Goal: Task Accomplishment & Management: Use online tool/utility

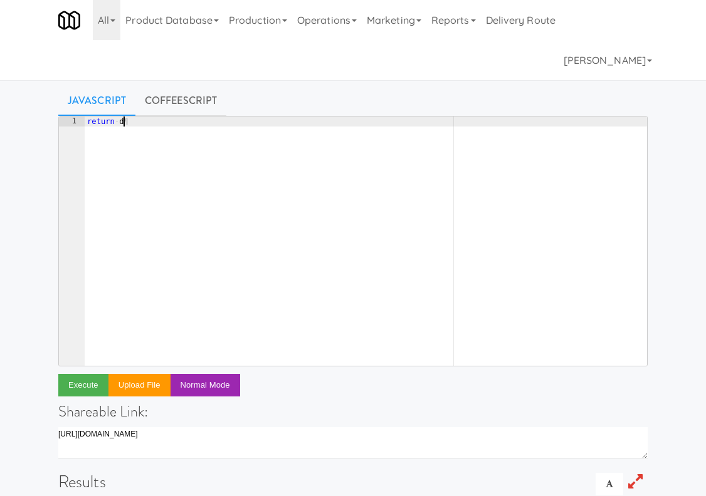
click at [153, 162] on div "return · d ¶" at bounding box center [366, 252] width 562 height 270
type textarea "return [DOMAIN_NAME]_inventory.findAll({"
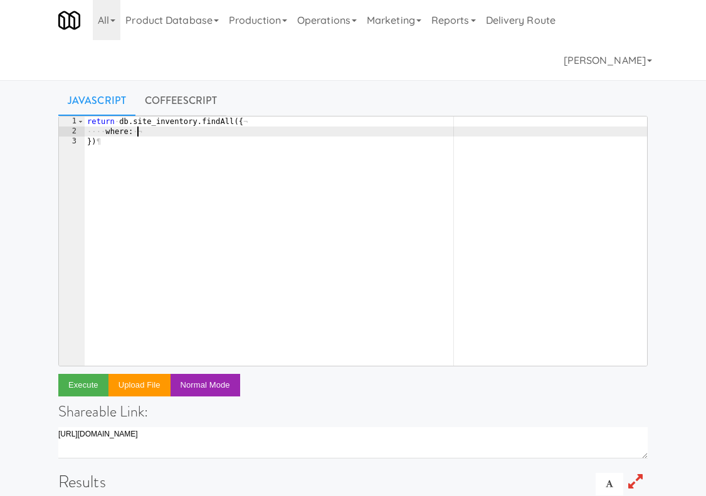
type textarea "where: {"
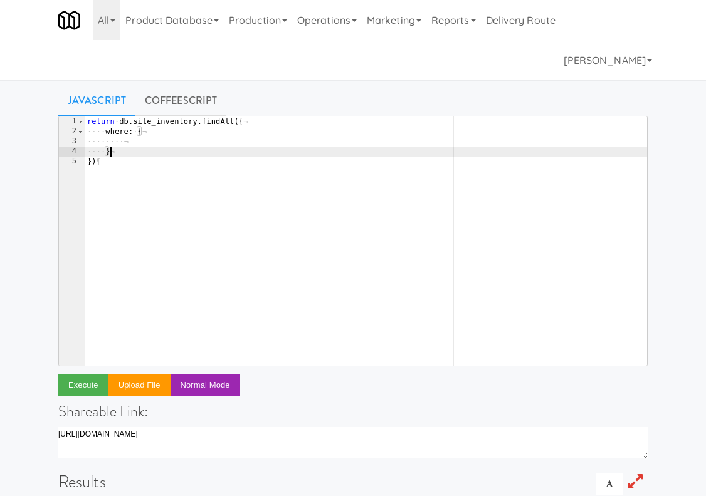
type textarea "},"
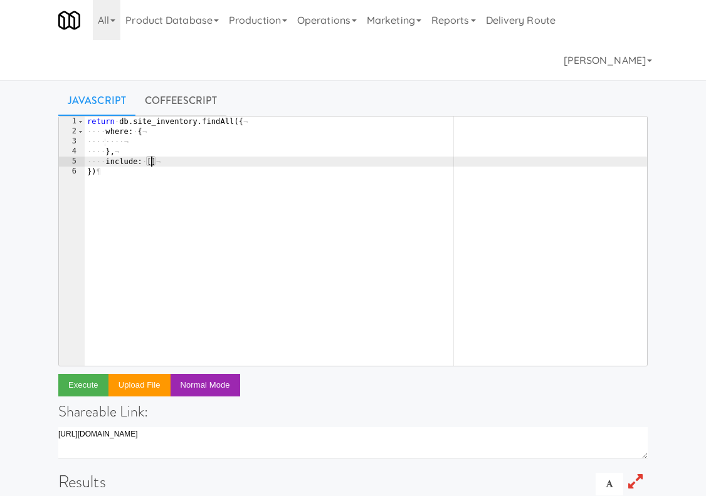
type textarea "include: [{"
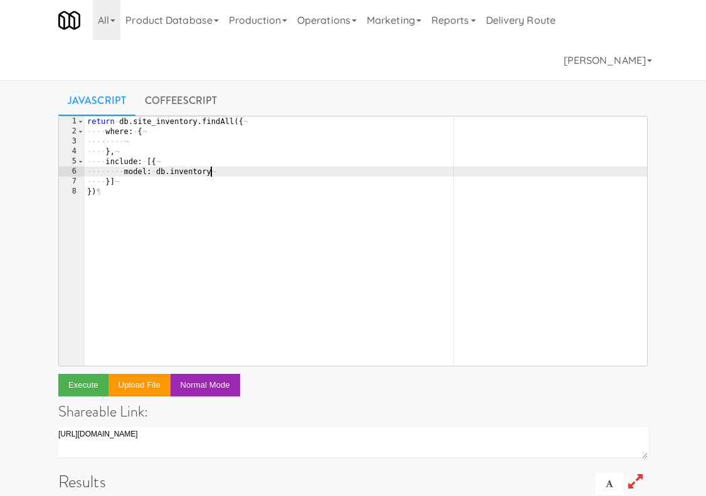
type textarea "model: db.inventory,"
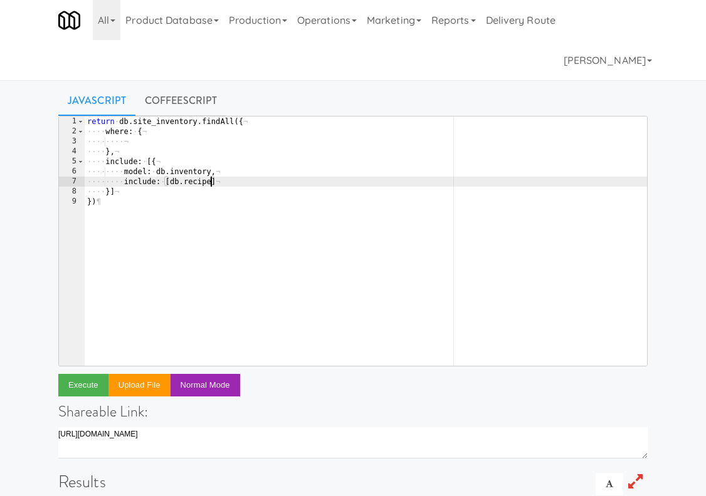
type textarea "include: [db.recipe]"
click at [124, 144] on div "return · db . site_inventory . findAll ({ ¬ ···· where : · { ¬ ···· ···· ¬ ····…" at bounding box center [366, 252] width 562 height 270
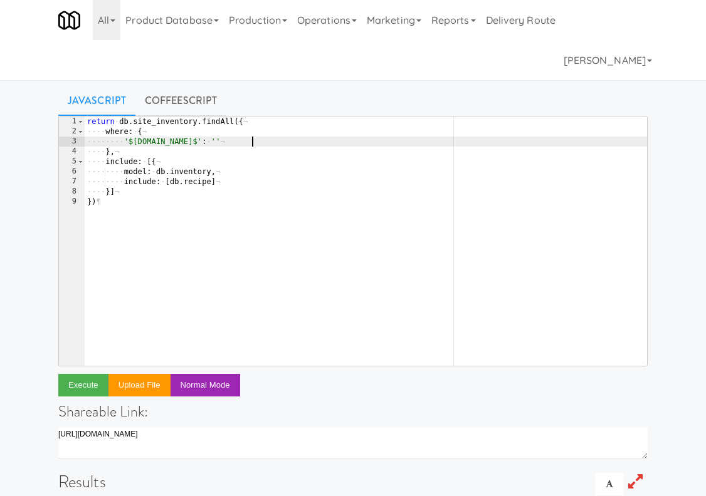
paste textarea "Sprite 16.9oz (16.9 oz)"
drag, startPoint x: 281, startPoint y: 140, endPoint x: 359, endPoint y: 140, distance: 77.1
click at [359, 140] on div "return · db . site_inventory . findAll ({ ¬ ···· where : · { ¬ ···· ···· '$[DOM…" at bounding box center [366, 252] width 562 height 270
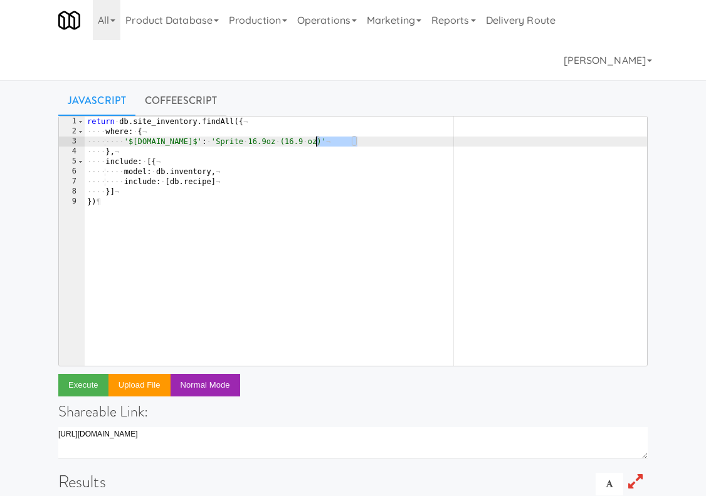
click at [315, 144] on div "return · db . site_inventory . findAll ({ ¬ ···· where : · { ¬ ···· ···· '$[DOM…" at bounding box center [366, 252] width 562 height 270
click at [186, 232] on div "return · db . site_inventory . findAll ({ ¬ ···· where : · { ¬ ···· ···· '$[DOM…" at bounding box center [366, 252] width 562 height 270
type textarea "})"
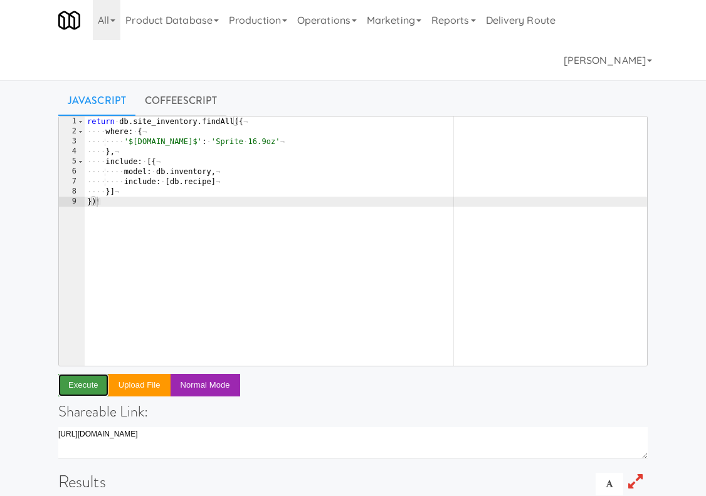
click at [91, 385] on button "Execute" at bounding box center [83, 385] width 50 height 23
click at [276, 204] on div "return · db . site_inventory . findAll ({ ¬ ···· where : · { ¬ ···· ···· '$[DOM…" at bounding box center [366, 252] width 562 height 270
click at [270, 221] on div "return · db . site_inventory . findAll ({ ¬ ···· where : · { ¬ ···· ···· '$[DOM…" at bounding box center [366, 252] width 562 height 270
click at [88, 379] on button "Execute" at bounding box center [83, 385] width 50 height 23
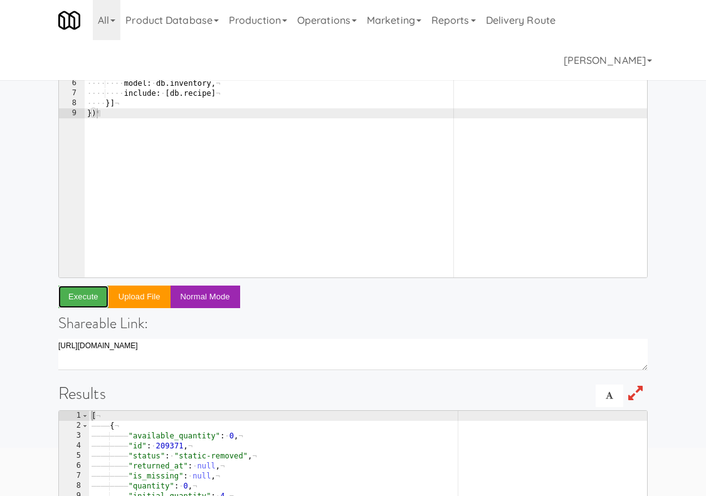
scroll to position [272, 0]
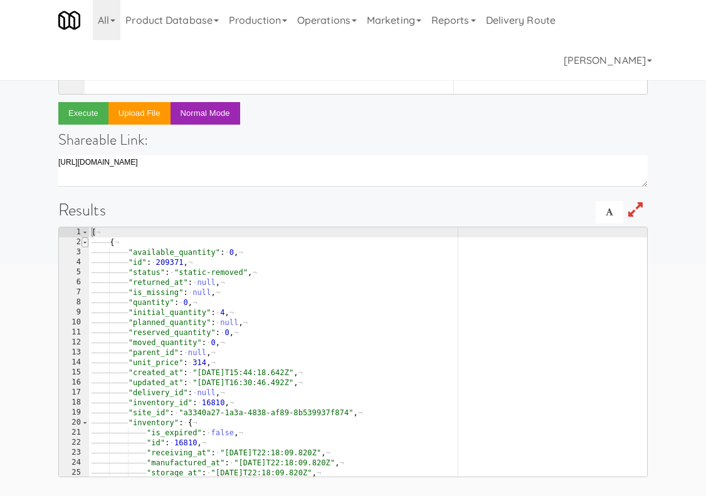
type textarea "["
click at [87, 243] on span at bounding box center [84, 243] width 7 height 10
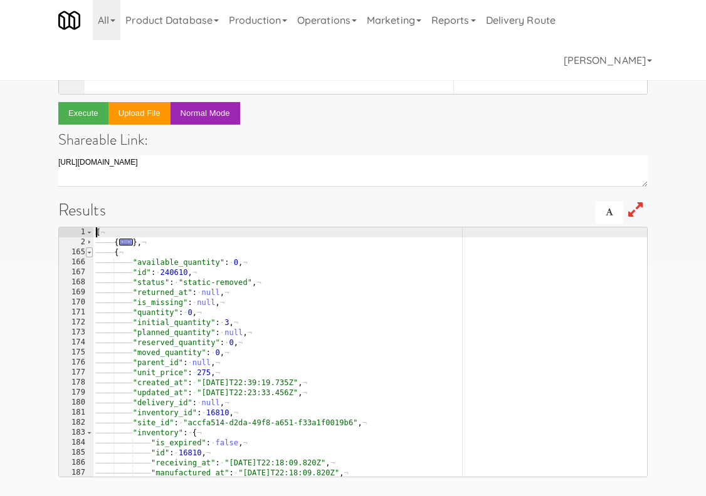
click at [91, 254] on span at bounding box center [89, 253] width 7 height 10
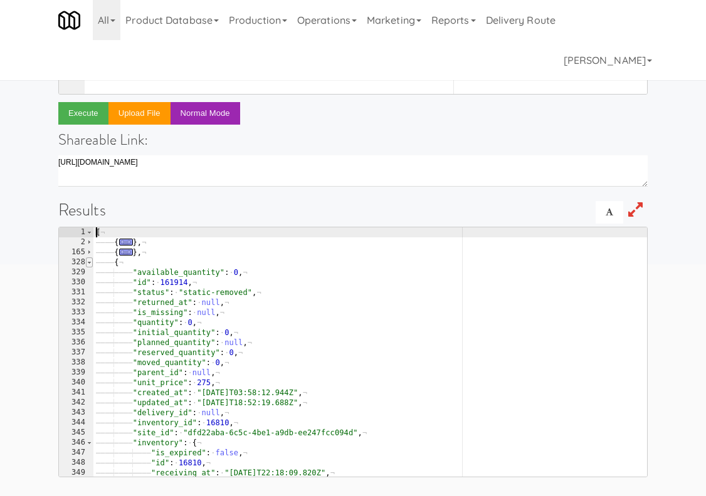
click at [91, 263] on span at bounding box center [89, 263] width 7 height 10
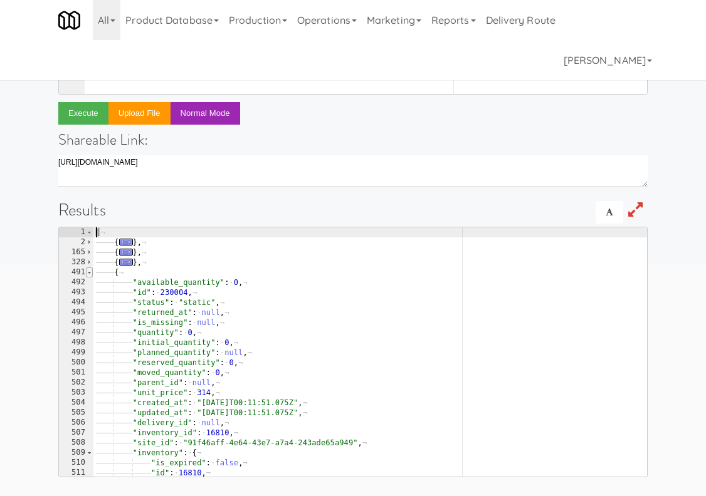
click at [91, 273] on span at bounding box center [89, 273] width 7 height 10
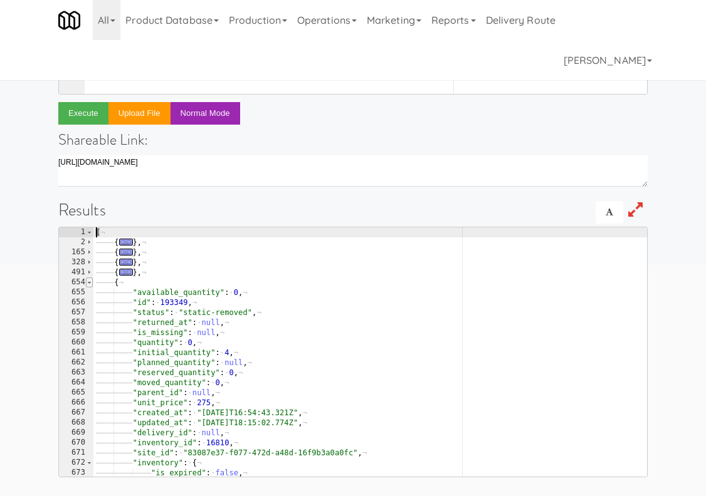
click at [91, 282] on span at bounding box center [89, 283] width 7 height 10
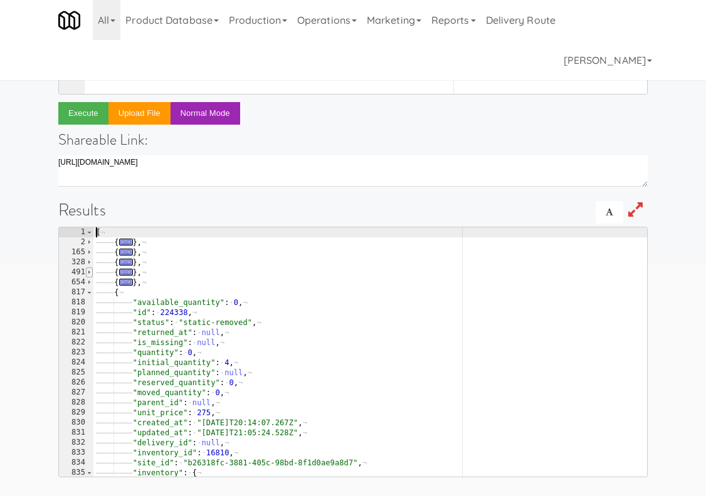
click at [90, 271] on span at bounding box center [89, 273] width 7 height 10
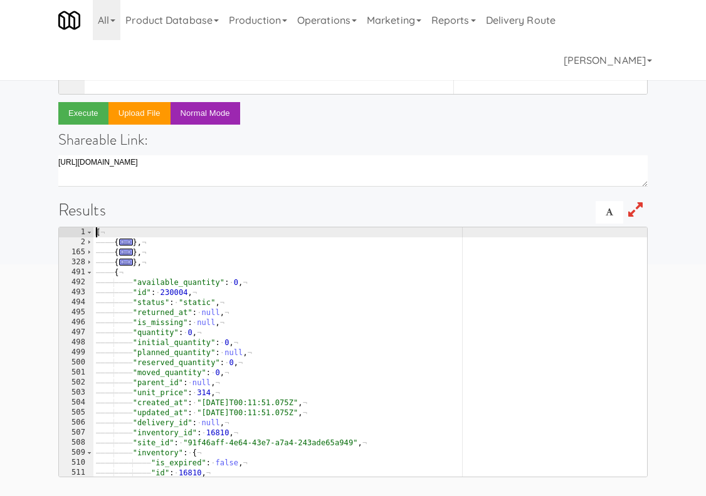
scroll to position [0, 0]
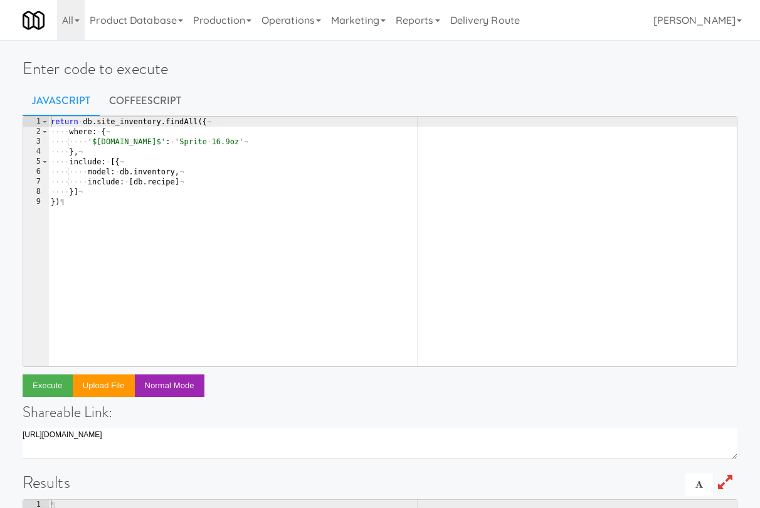
click at [196, 202] on div "return · db . site_inventory . findAll ({ ¬ ···· where : · { ¬ ···· ···· '$[DOM…" at bounding box center [392, 252] width 688 height 270
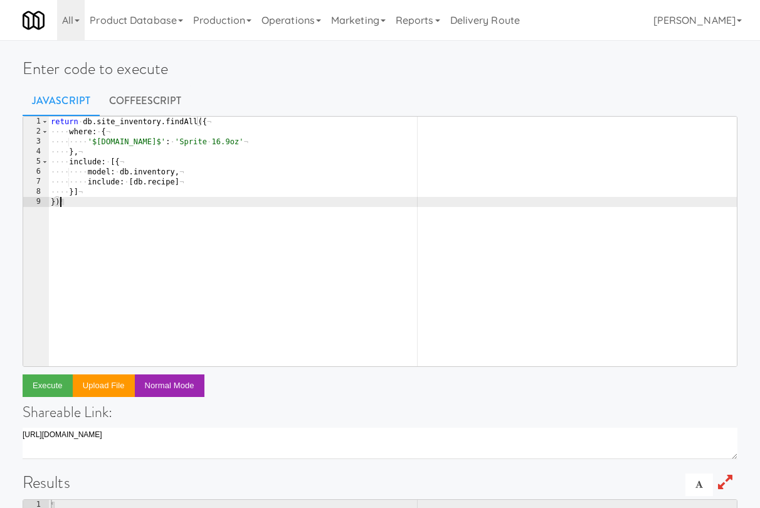
click at [127, 160] on div "return · db . site_inventory . findAll ({ ¬ ···· where : · { ¬ ···· ···· '$[DOM…" at bounding box center [392, 252] width 688 height 270
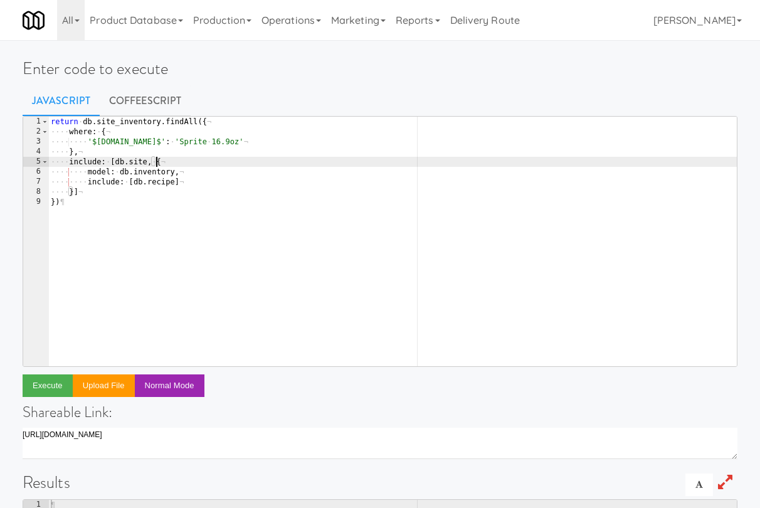
scroll to position [0, 8]
click at [42, 381] on button "Execute" at bounding box center [48, 385] width 50 height 23
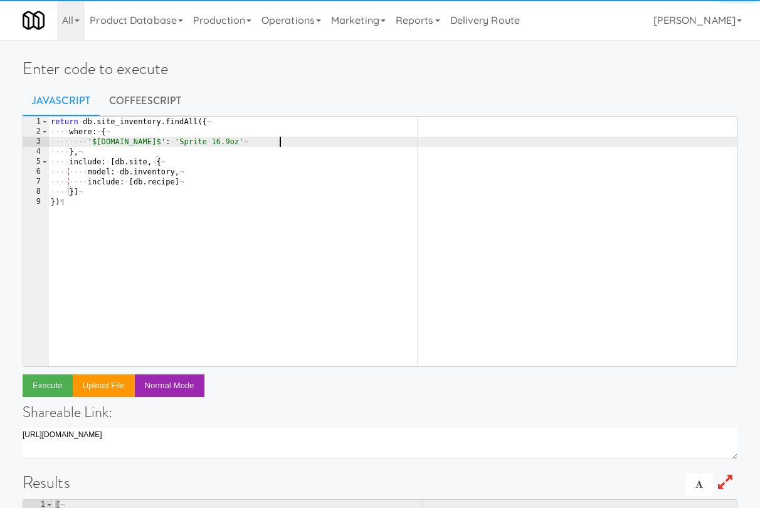
click at [288, 144] on div "return · db . site_inventory . findAll ({ ¬ ···· where : · { ¬ ···· ···· '$inve…" at bounding box center [392, 252] width 688 height 270
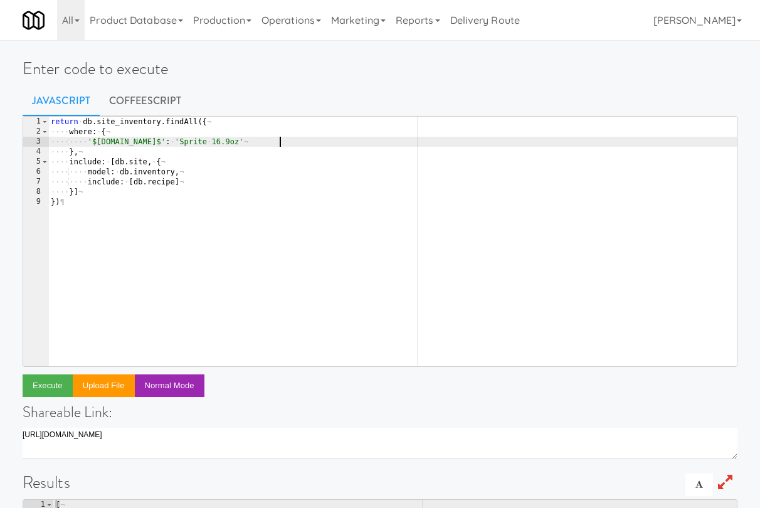
type textarea "'$inventory.recipe.name$': 'Sprite 16.9oz',"
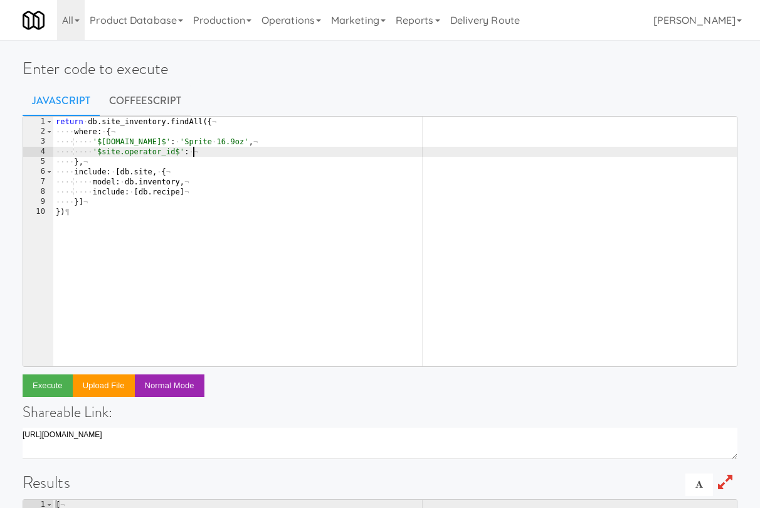
scroll to position [0, 11]
click at [303, 19] on link "Operations" at bounding box center [291, 20] width 70 height 40
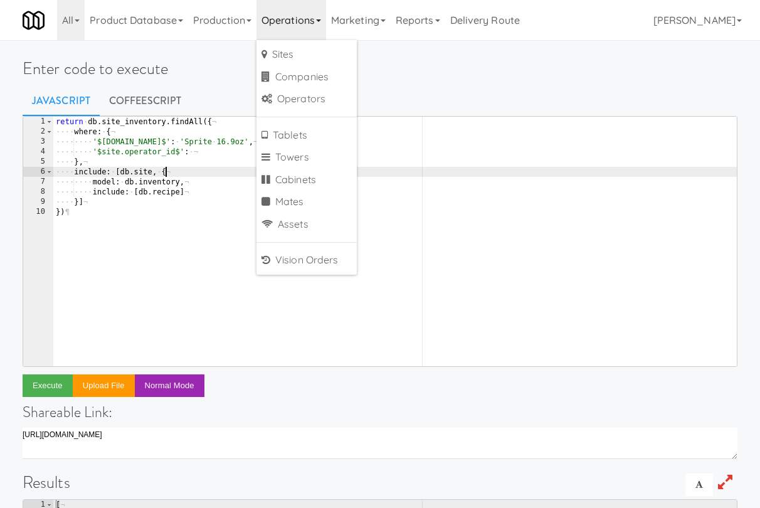
scroll to position [0, 8]
click at [206, 169] on div "return · db . site_inventory . findAll ({ ¬ ···· where : · { ¬ ···· ···· '$inve…" at bounding box center [394, 252] width 683 height 270
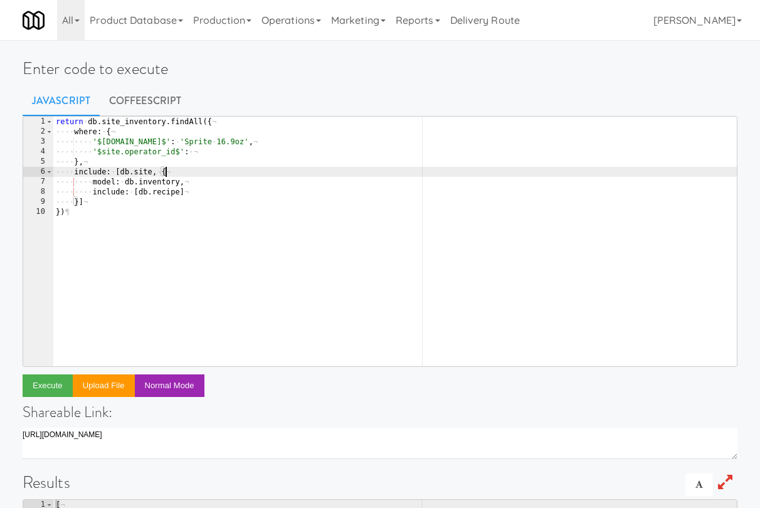
click at [212, 150] on div "return · db . site_inventory . findAll ({ ¬ ···· where : · { ¬ ···· ···· '$inve…" at bounding box center [394, 252] width 683 height 270
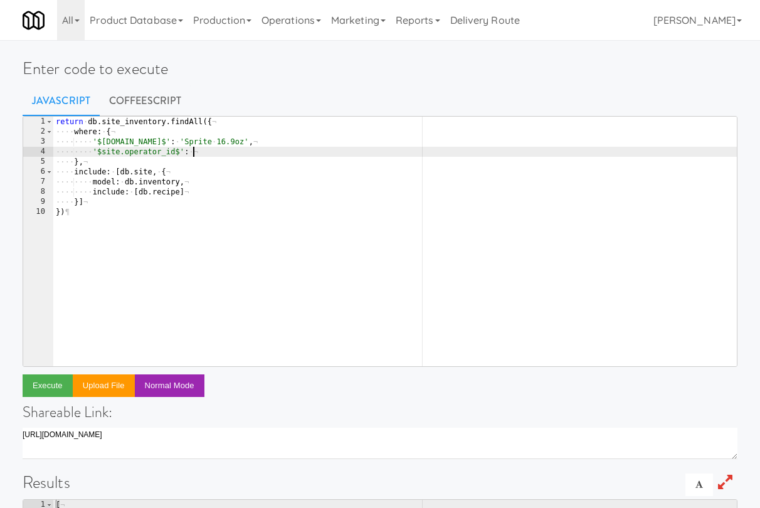
paste textarea "15"
type textarea "'$site.operator_id$': 15"
click at [48, 382] on button "Execute" at bounding box center [48, 385] width 50 height 23
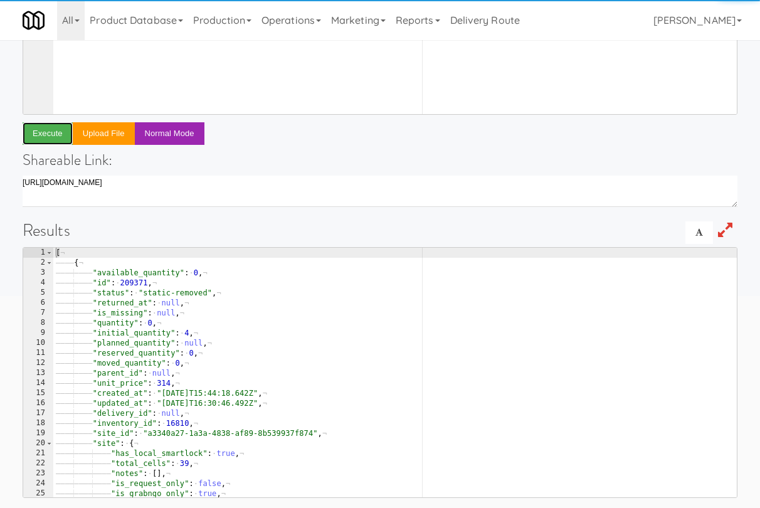
scroll to position [261, 0]
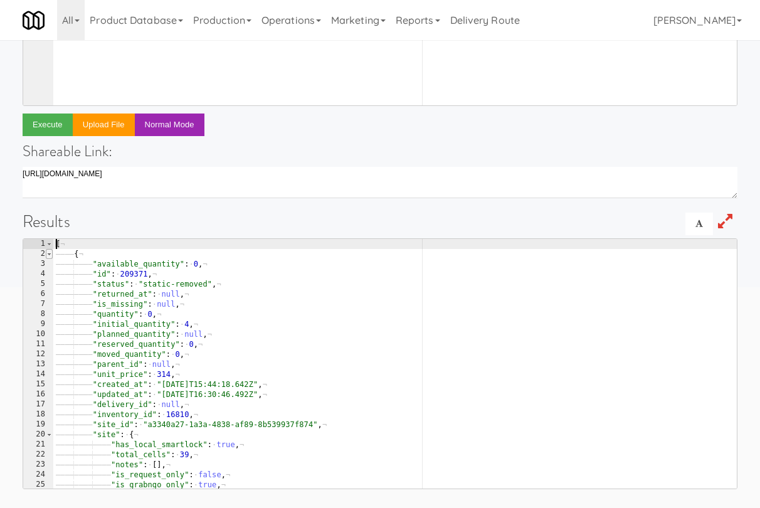
click at [51, 253] on span at bounding box center [49, 254] width 7 height 10
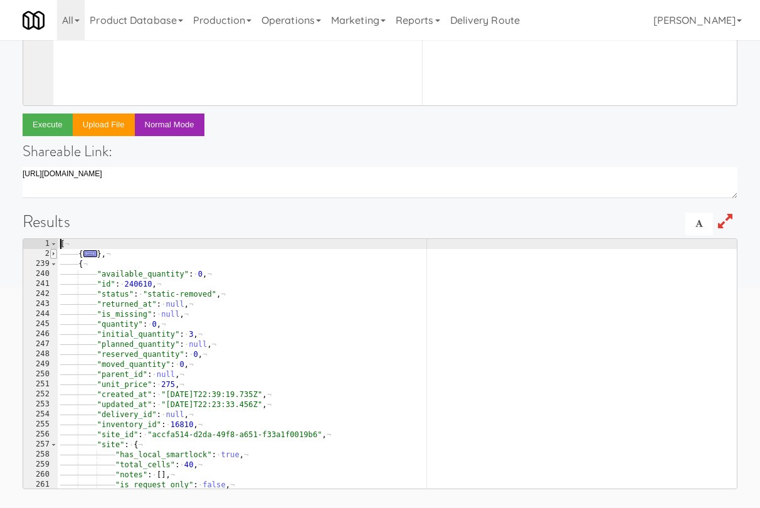
click at [55, 251] on span at bounding box center [53, 254] width 7 height 10
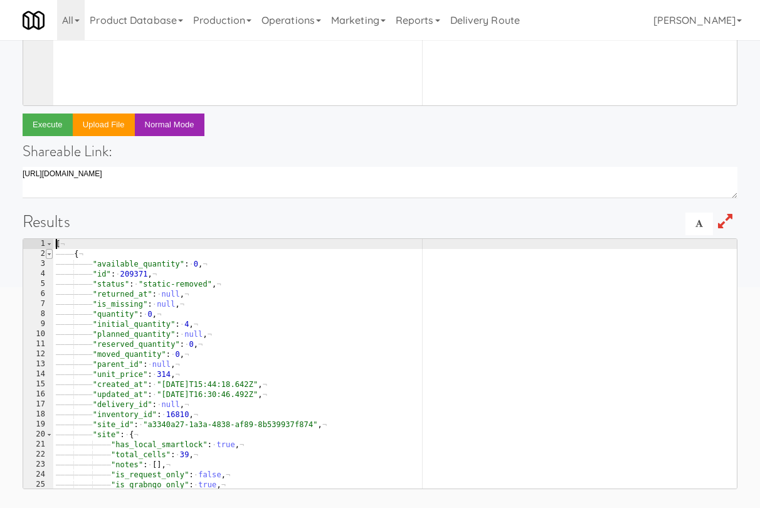
click at [55, 251] on div "[ ¬ ———— { ¬ ———— ———— "available_quantity" : · 0 , ¬ ———— ———— "id" : · 209371…" at bounding box center [394, 374] width 683 height 270
type textarea "{"
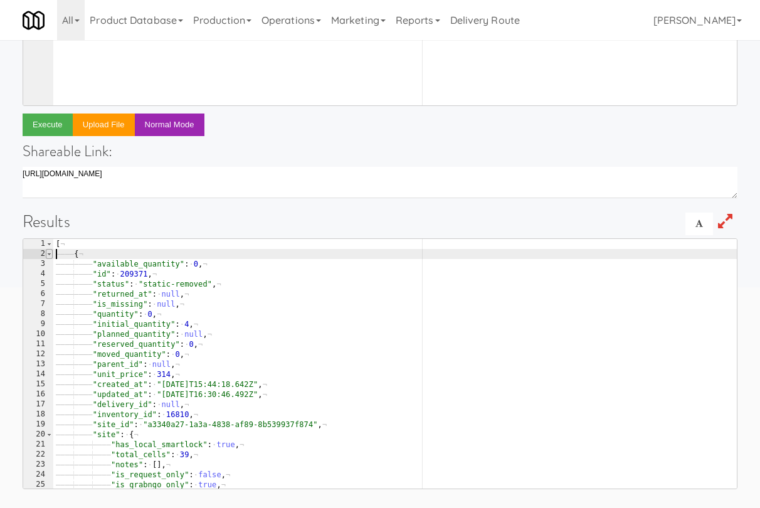
click at [50, 254] on span at bounding box center [49, 254] width 7 height 10
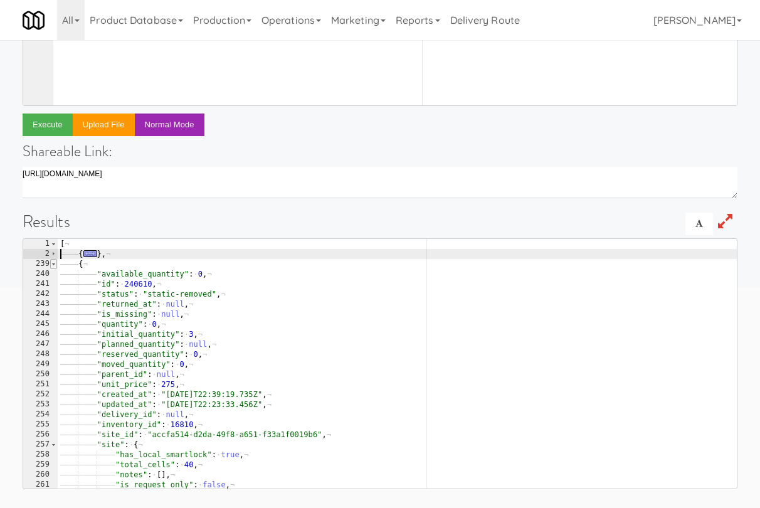
click at [53, 263] on span at bounding box center [53, 264] width 7 height 10
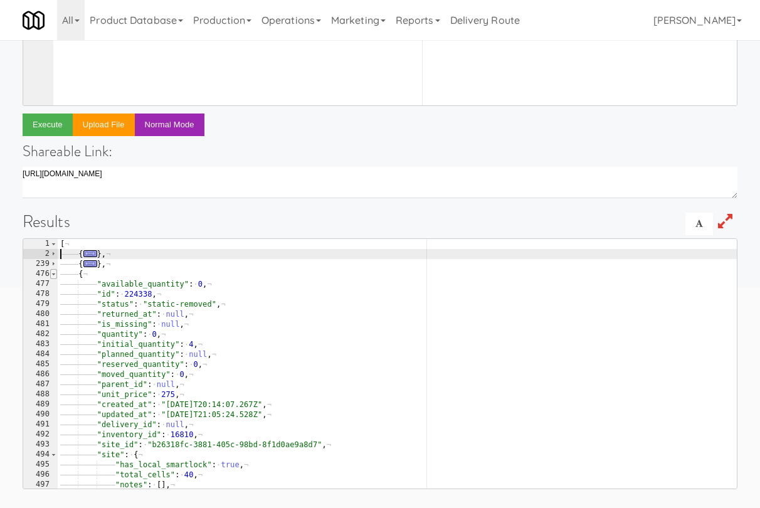
click at [54, 272] on span at bounding box center [53, 274] width 7 height 10
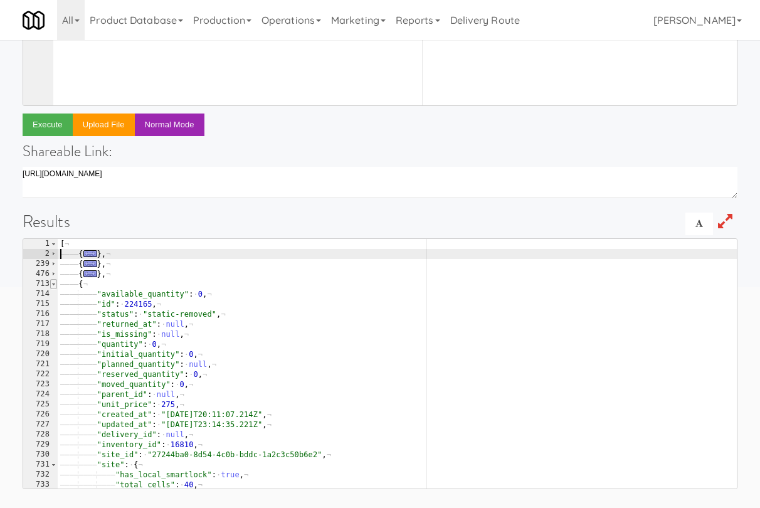
click at [55, 281] on span at bounding box center [53, 284] width 7 height 10
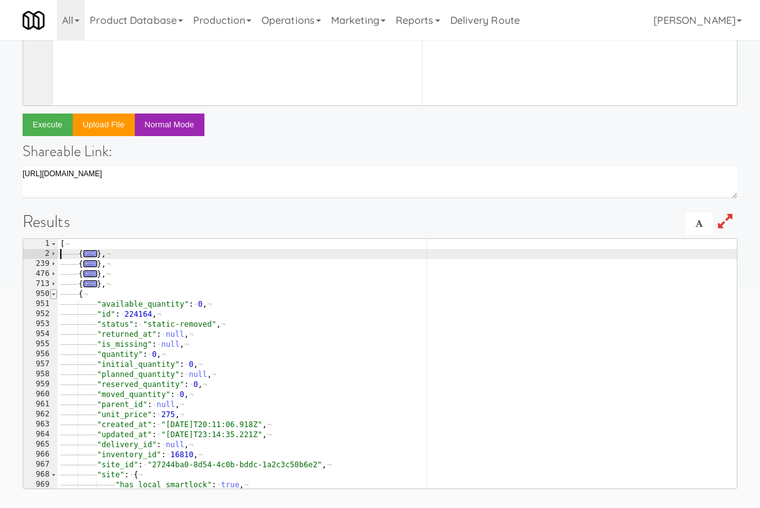
click at [56, 294] on span at bounding box center [53, 294] width 7 height 10
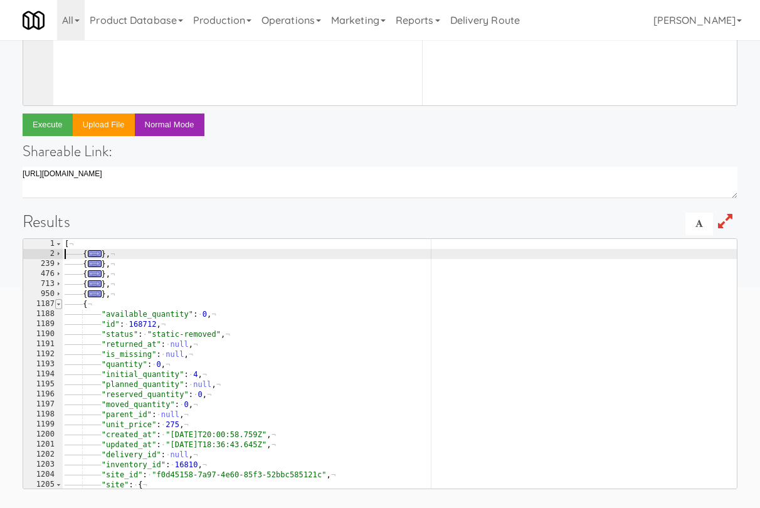
click at [57, 303] on span at bounding box center [58, 304] width 7 height 10
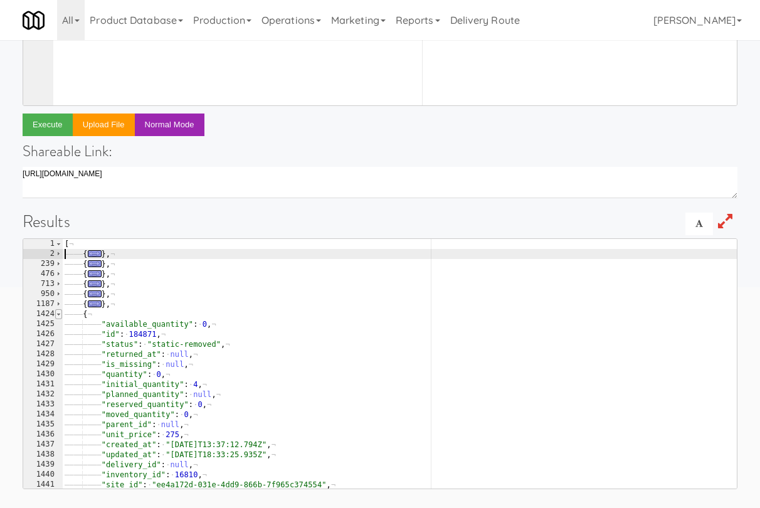
click at [60, 313] on span at bounding box center [58, 314] width 7 height 10
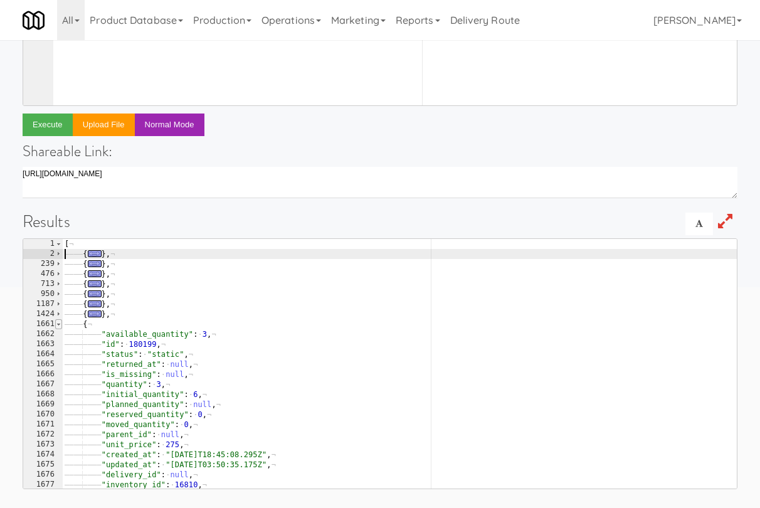
click at [60, 322] on span at bounding box center [58, 324] width 7 height 10
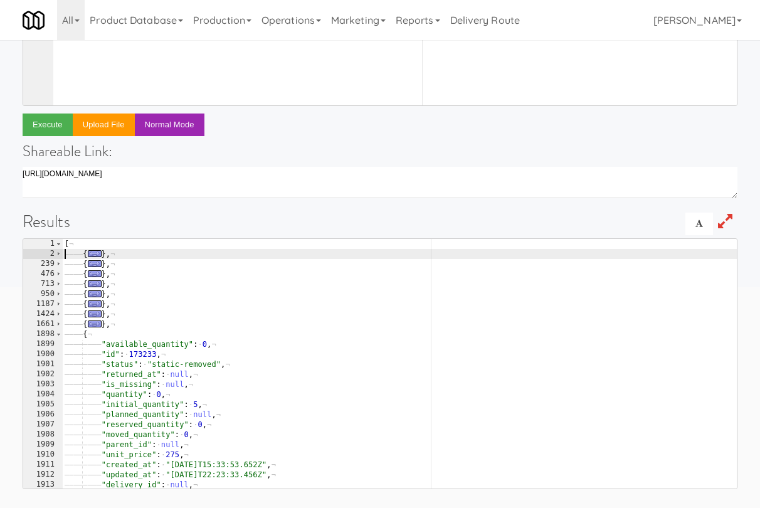
scroll to position [0, 0]
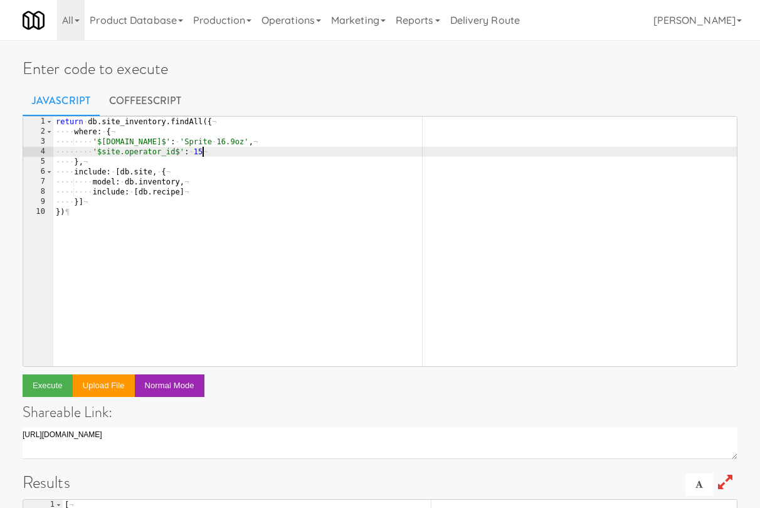
click at [221, 154] on div "return · db . site_inventory . findAll ({ ¬ ···· where : · { ¬ ···· ···· '$inve…" at bounding box center [394, 252] width 683 height 270
type textarea "'$site.operator_id$': 15,"
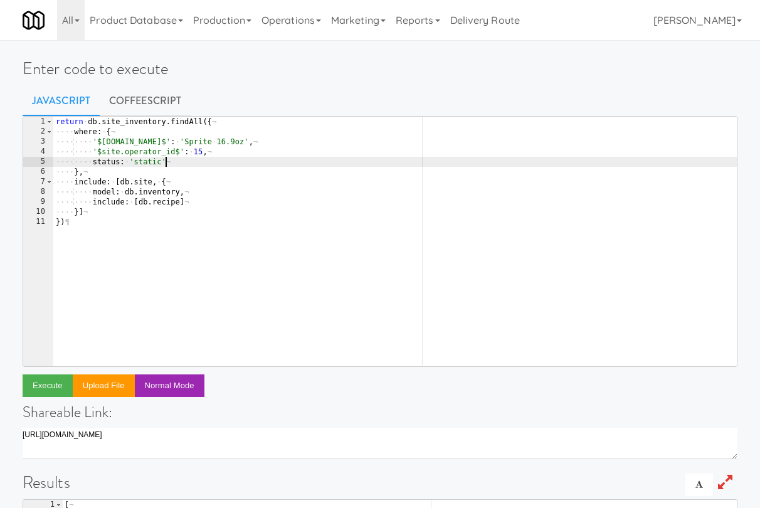
scroll to position [0, 8]
type textarea "status: 'static'"
click at [53, 389] on button "Execute" at bounding box center [48, 385] width 50 height 23
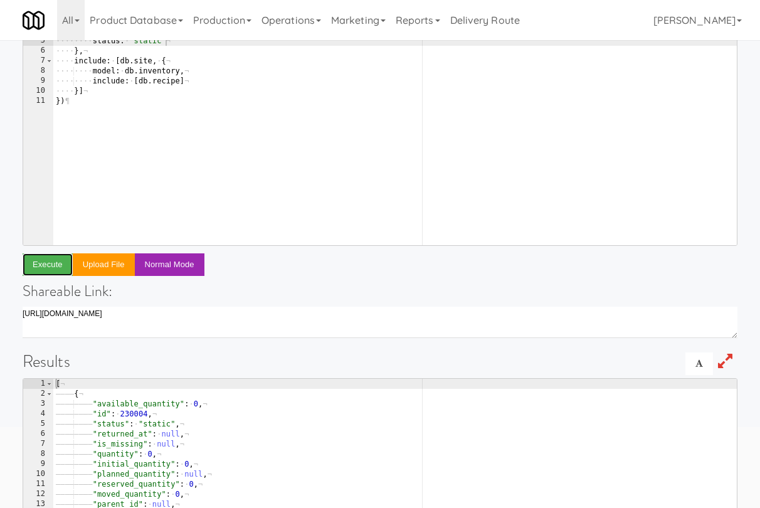
scroll to position [236, 0]
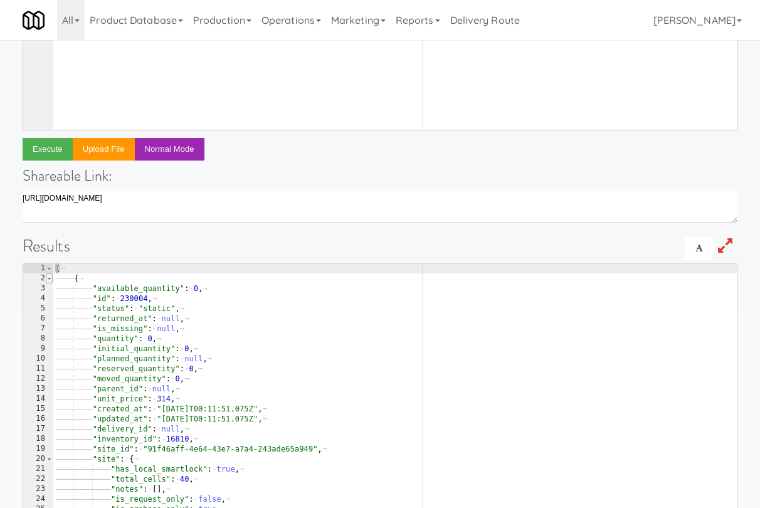
type textarea "["
click at [48, 281] on span at bounding box center [49, 278] width 7 height 10
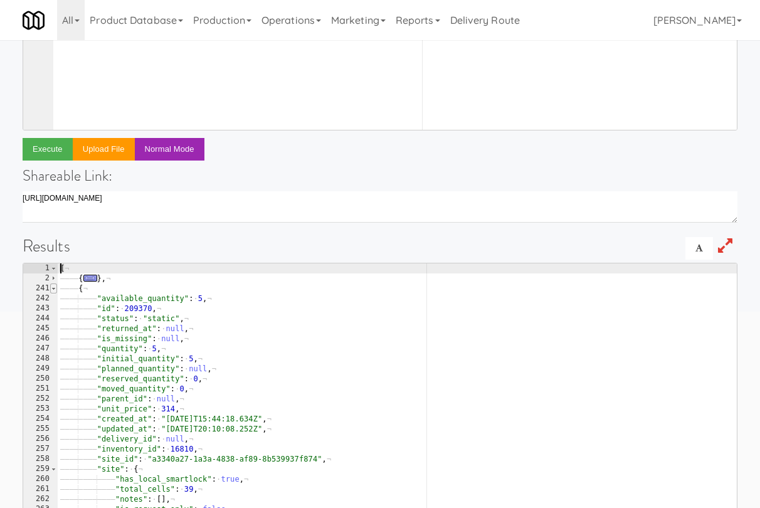
click at [55, 289] on span at bounding box center [53, 288] width 7 height 10
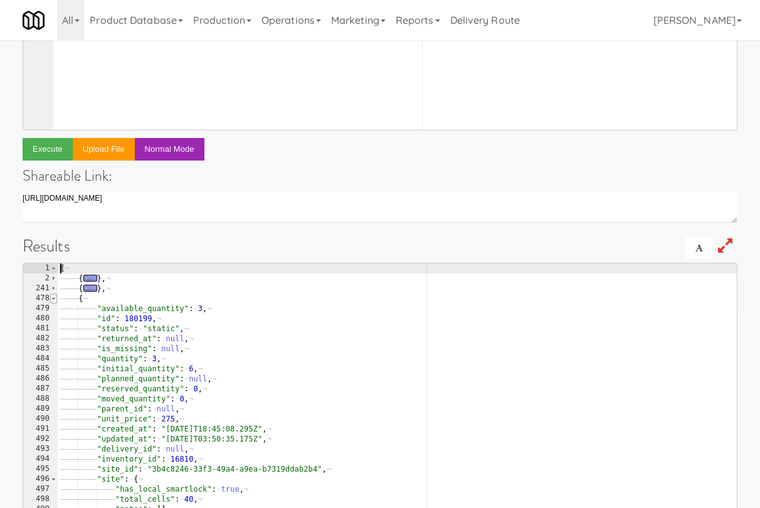
click at [55, 297] on span at bounding box center [53, 298] width 7 height 10
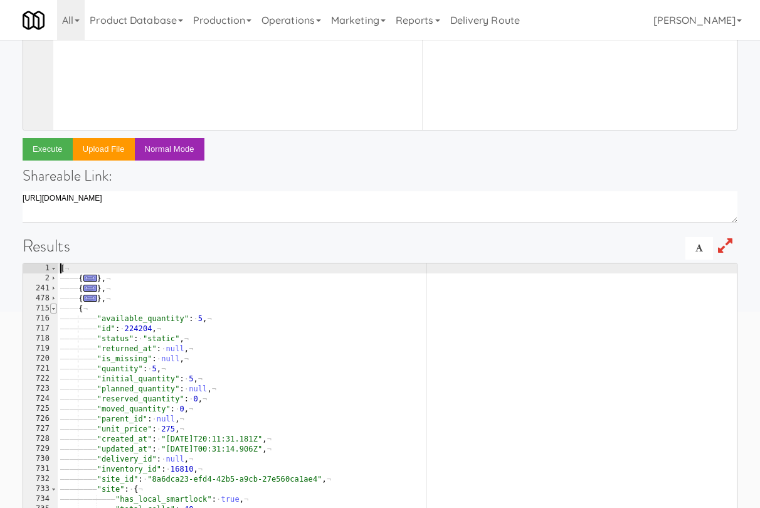
click at [55, 311] on span at bounding box center [53, 308] width 7 height 10
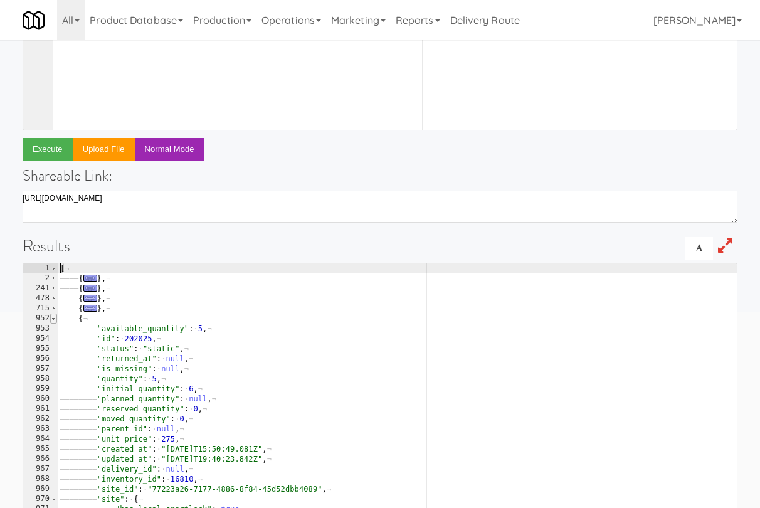
click at [55, 319] on span at bounding box center [53, 318] width 7 height 10
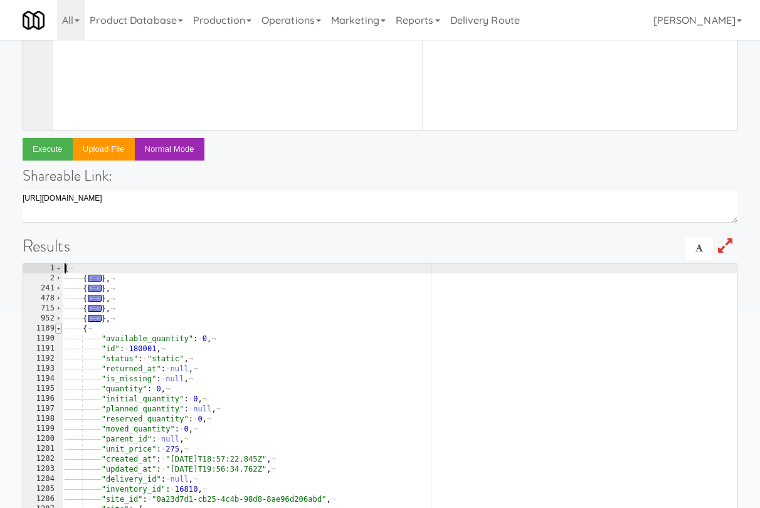
click at [57, 329] on span at bounding box center [58, 328] width 7 height 10
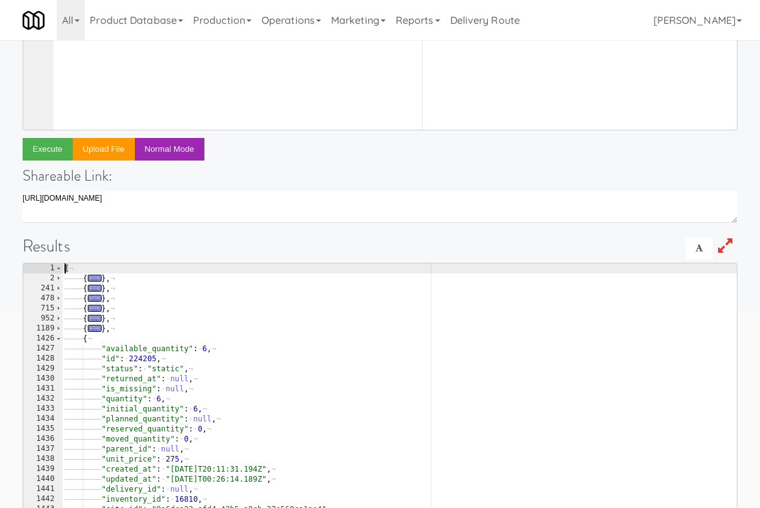
scroll to position [0, 0]
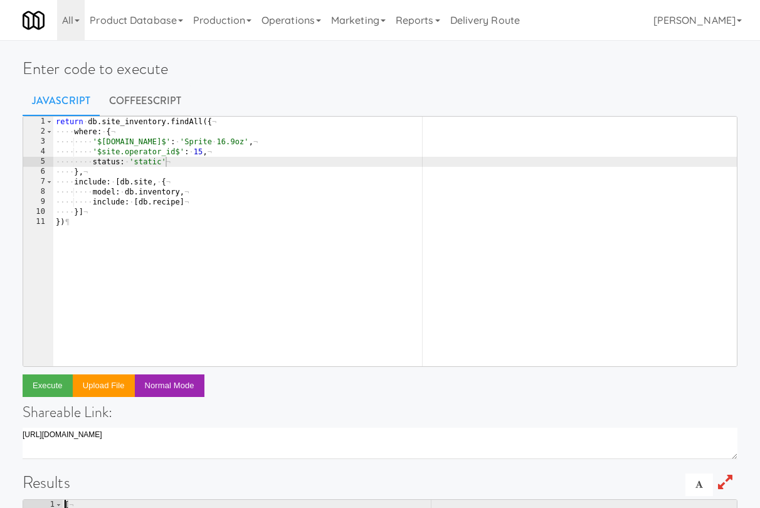
click at [121, 182] on div "return · db . site_inventory . findAll ({ ¬ ···· where : · { ¬ ···· ···· '$inve…" at bounding box center [394, 252] width 683 height 270
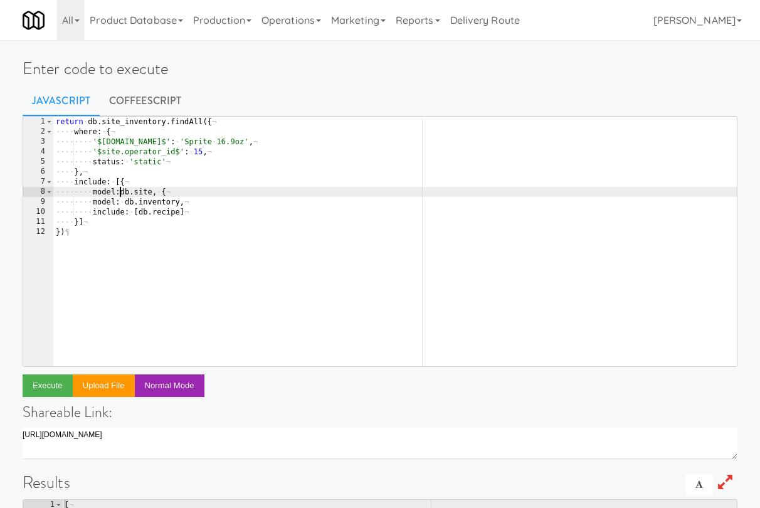
scroll to position [0, 5]
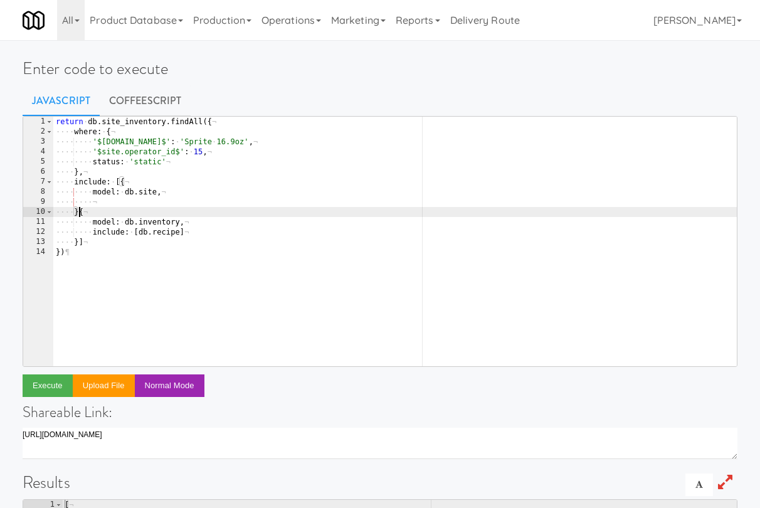
type textarea "}, {"
click at [139, 200] on div "return · db . site_inventory . findAll ({ ¬ ···· where : · { ¬ ···· ···· '$inve…" at bounding box center [394, 252] width 683 height 270
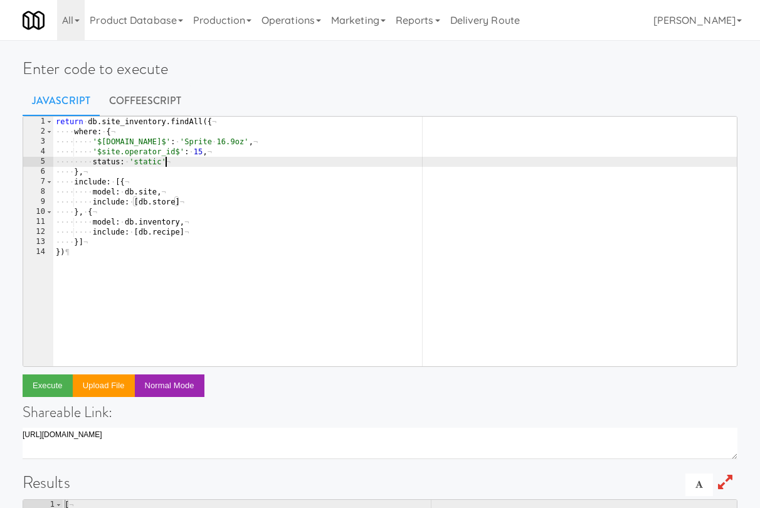
click at [176, 165] on div "return · db . site_inventory . findAll ({ ¬ ···· where : · { ¬ ···· ···· '$inve…" at bounding box center [394, 252] width 683 height 270
type textarea "status: 'static',"
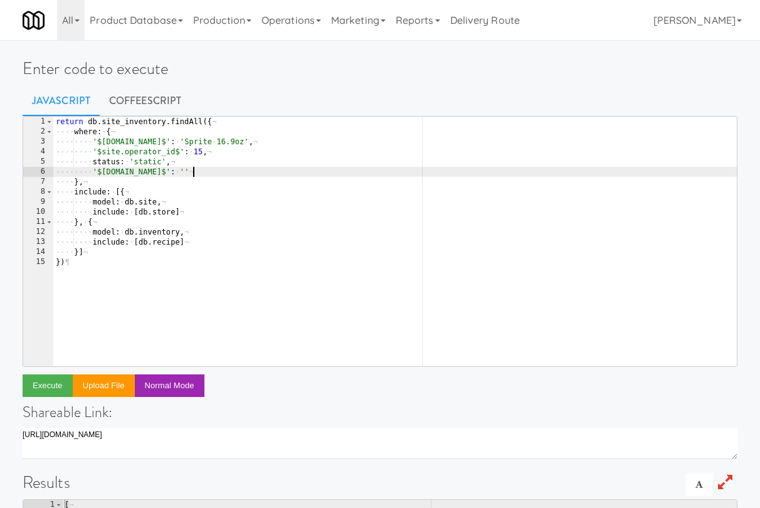
scroll to position [0, 11]
paste textarea "000 S Clark"
click at [61, 387] on button "Execute" at bounding box center [48, 385] width 50 height 23
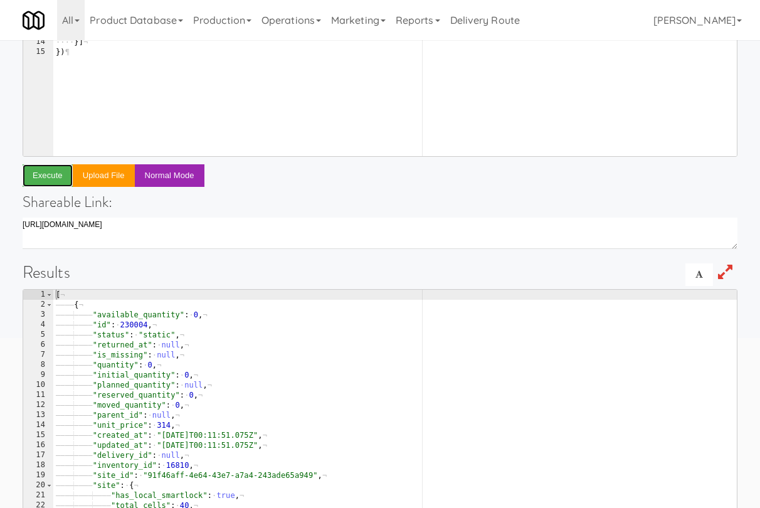
scroll to position [261, 0]
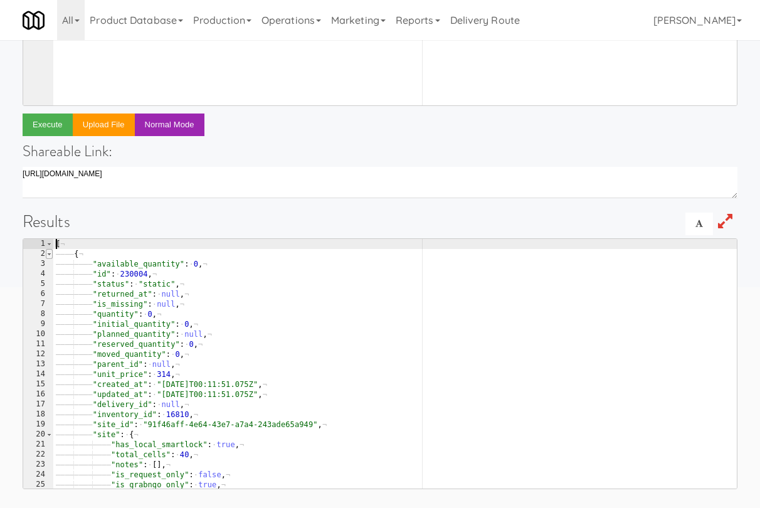
click at [51, 253] on span at bounding box center [49, 254] width 7 height 10
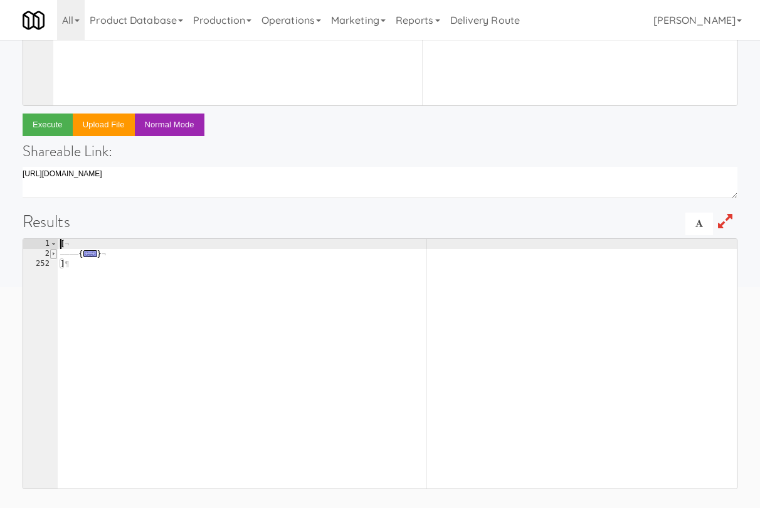
click at [50, 256] on span at bounding box center [53, 254] width 7 height 10
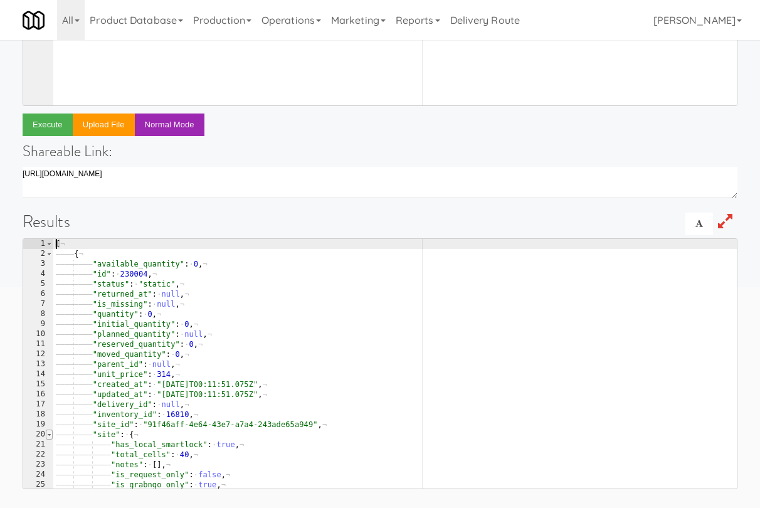
click at [50, 432] on span at bounding box center [49, 434] width 7 height 10
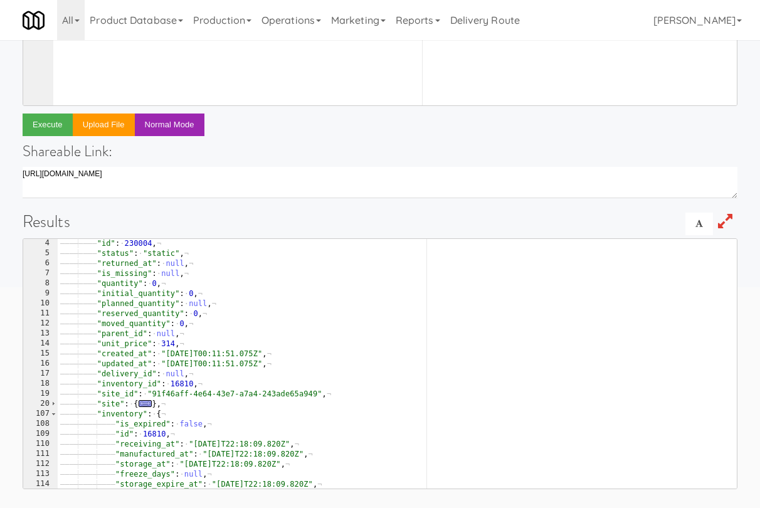
scroll to position [31, 0]
click at [56, 414] on span at bounding box center [53, 413] width 7 height 10
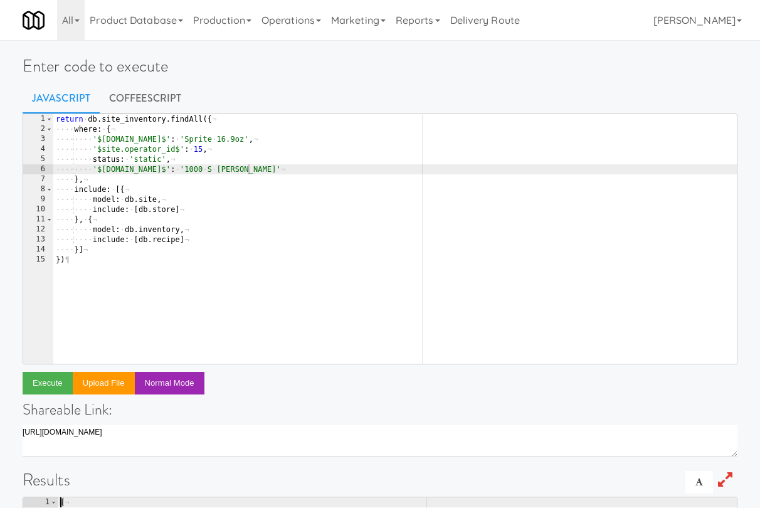
scroll to position [0, 0]
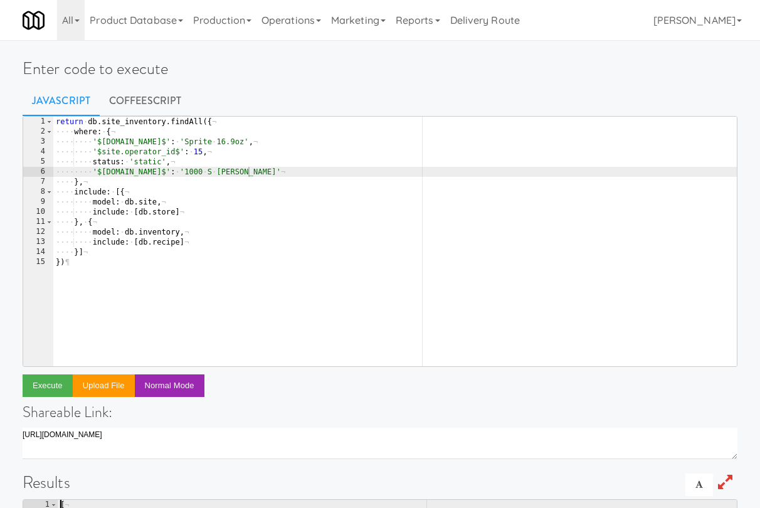
click at [73, 118] on div "return · db . site_inventory . findAll ({ ¬ ···· where : · { ¬ ···· ···· '$inve…" at bounding box center [394, 252] width 683 height 270
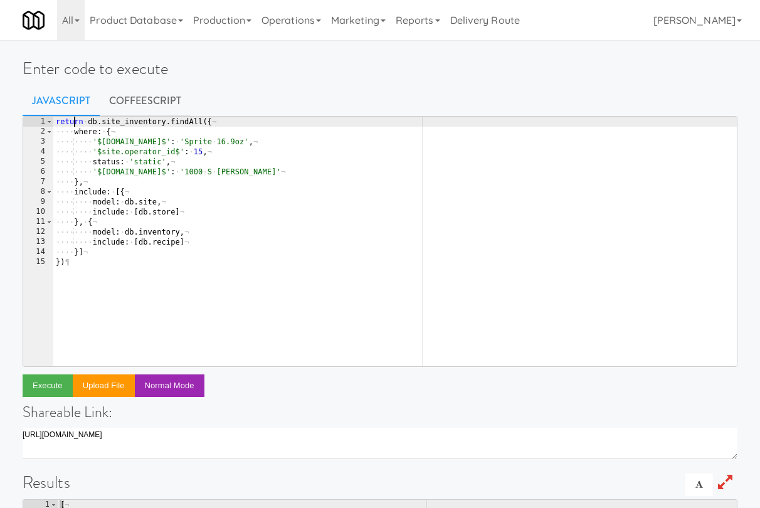
click at [73, 118] on div "return · db . site_inventory . findAll ({ ¬ ···· where : · { ¬ ···· ···· '$inve…" at bounding box center [394, 252] width 683 height 270
click at [224, 120] on div "const · si · = · await · db . site_inventory . findAll ({ ¬ ···· where : · { ¬ …" at bounding box center [394, 252] width 683 height 270
click at [116, 280] on div "const · si · = · await · db . site_inventory . find ({ ¬ ···· where : · { ¬ ···…" at bounding box center [394, 252] width 683 height 270
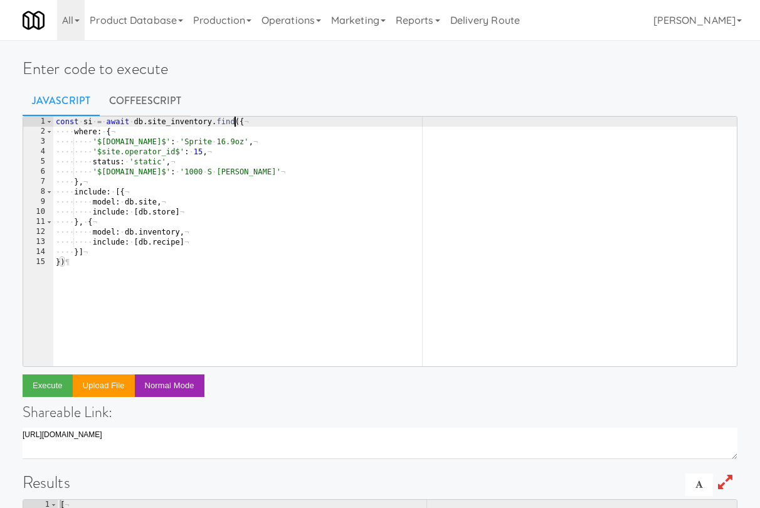
type textarea "})"
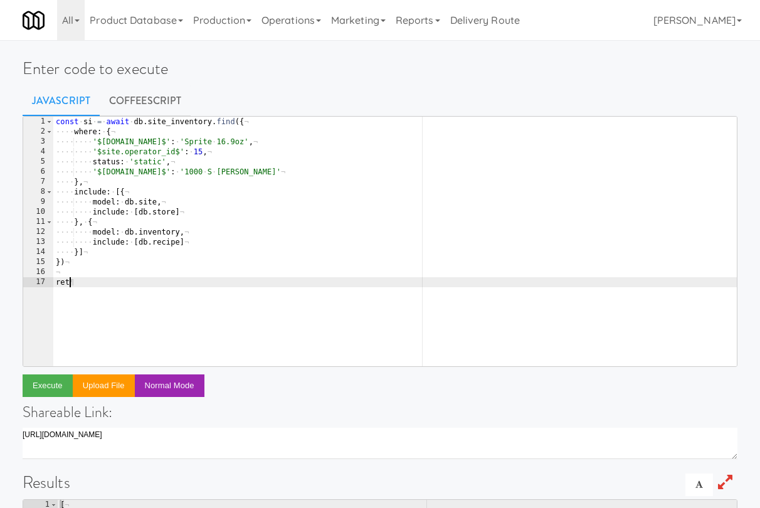
scroll to position [0, 1]
type textarea "r"
type textarea "si.status = 'static-removed'"
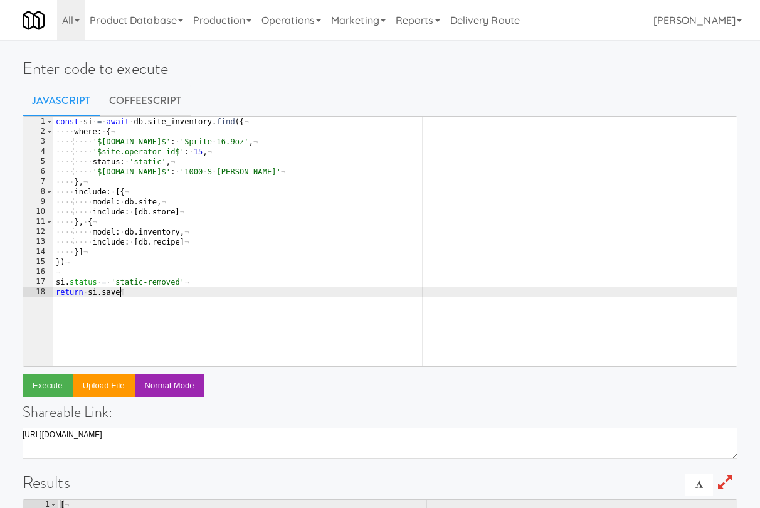
scroll to position [0, 5]
type textarea "return si.save()"
click at [57, 384] on button "Execute" at bounding box center [48, 385] width 50 height 23
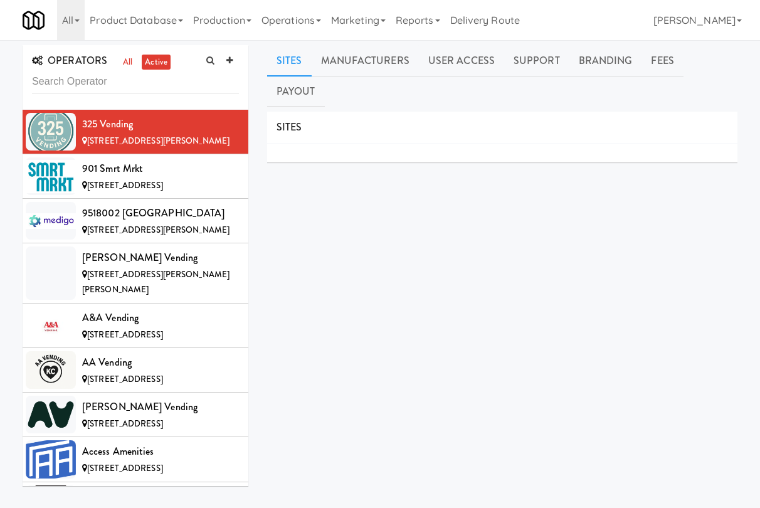
click at [182, 82] on input "text" at bounding box center [135, 81] width 207 height 23
type input "h&h"
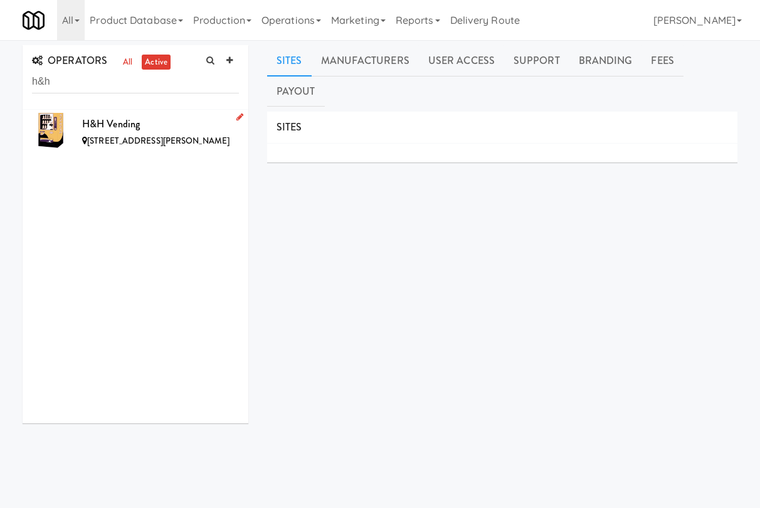
click at [179, 137] on span "2810 Weaver Ln, Batavia IL" at bounding box center [158, 141] width 142 height 12
